Goal: Transaction & Acquisition: Purchase product/service

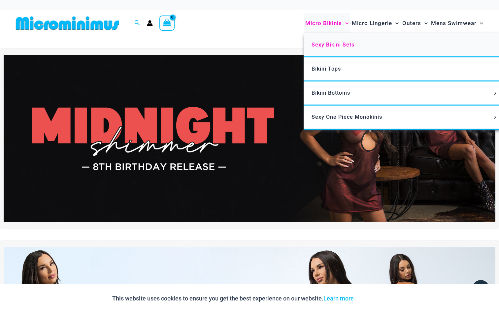
click at [328, 49] on link "Sexy Bikini Sets" at bounding box center [402, 45] width 196 height 24
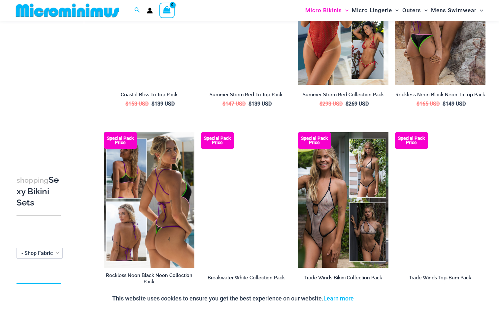
scroll to position [680, 0]
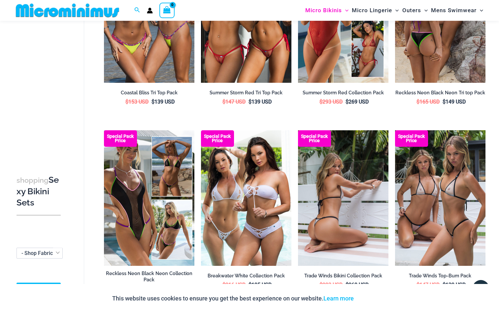
click at [315, 198] on img at bounding box center [343, 198] width 90 height 136
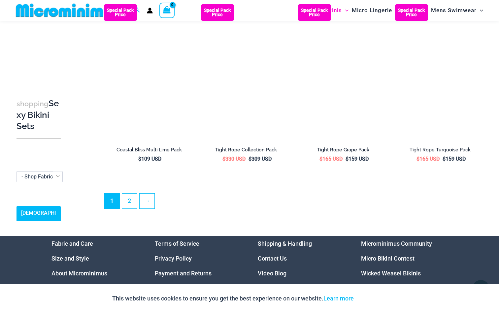
scroll to position [1374, 0]
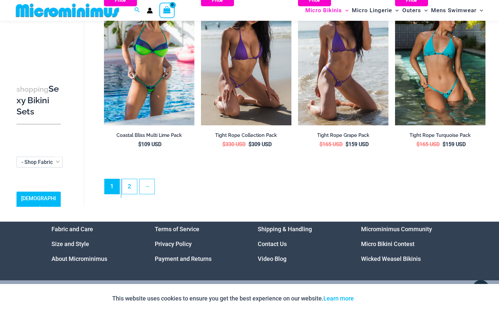
click at [121, 180] on ul "1 2 →" at bounding box center [294, 188] width 381 height 19
click at [123, 180] on link "2" at bounding box center [129, 186] width 15 height 15
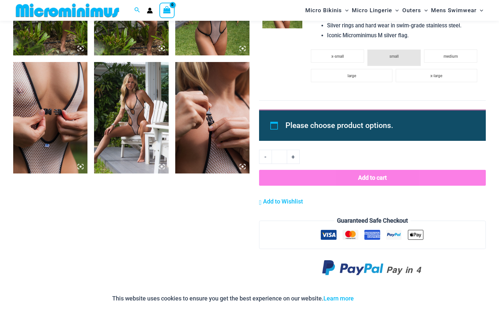
scroll to position [834, 0]
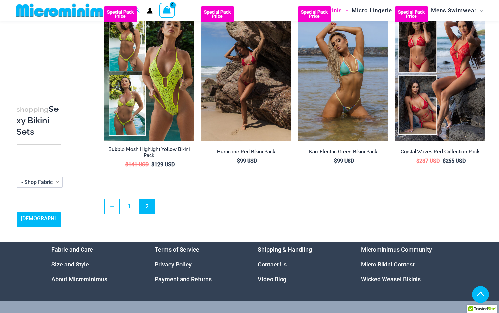
scroll to position [251, 0]
